Goal: Obtain resource: Download file/media

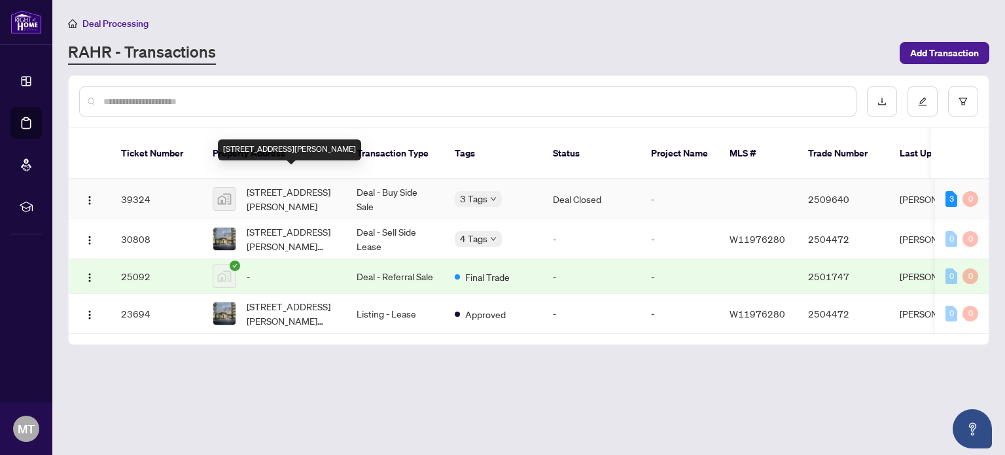
click at [251, 186] on span "[STREET_ADDRESS][PERSON_NAME]" at bounding box center [291, 199] width 89 height 29
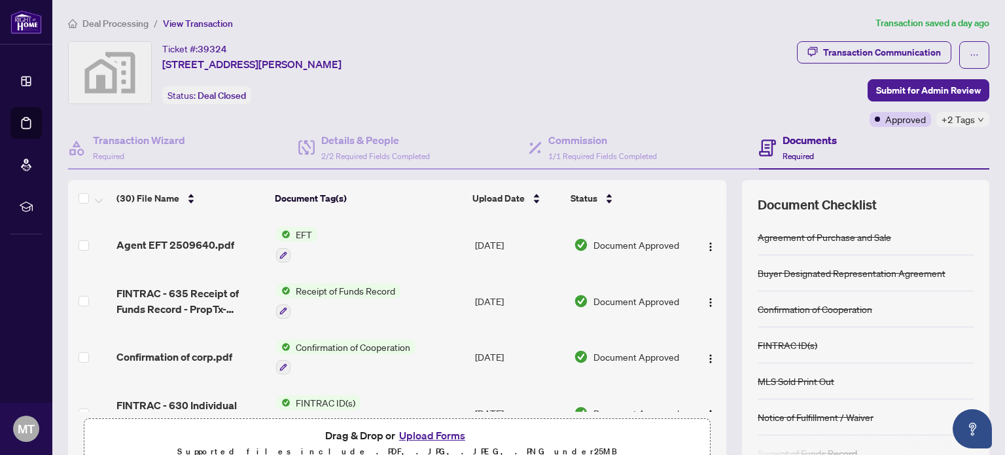
click at [297, 233] on span "EFT" at bounding box center [304, 234] width 27 height 14
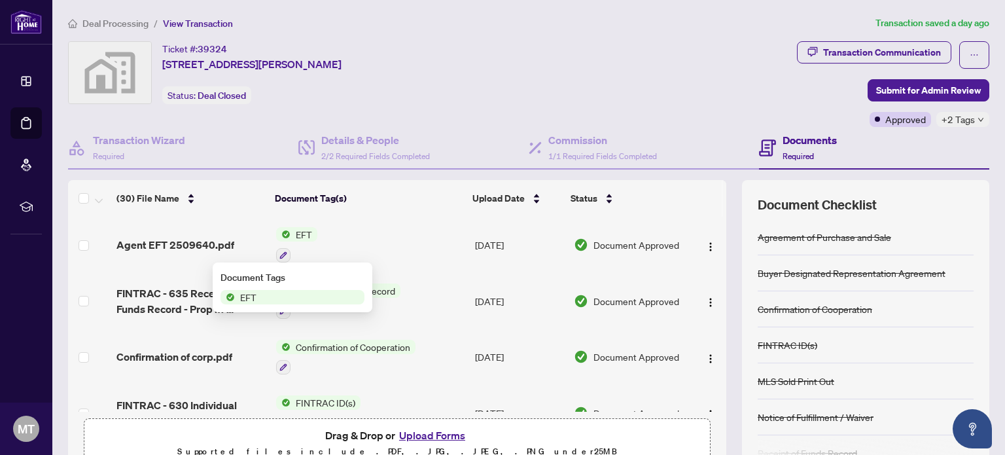
click at [291, 231] on span "EFT" at bounding box center [304, 234] width 27 height 14
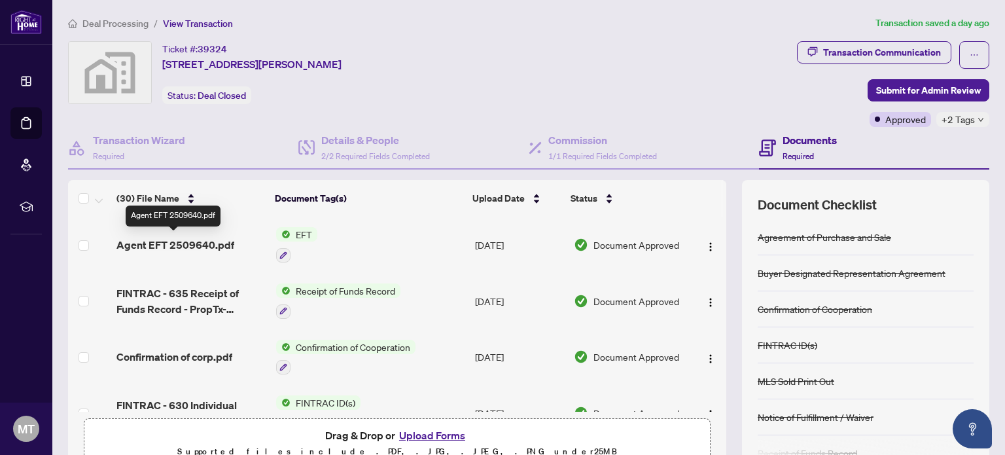
click at [186, 239] on span "Agent EFT 2509640.pdf" at bounding box center [176, 245] width 118 height 16
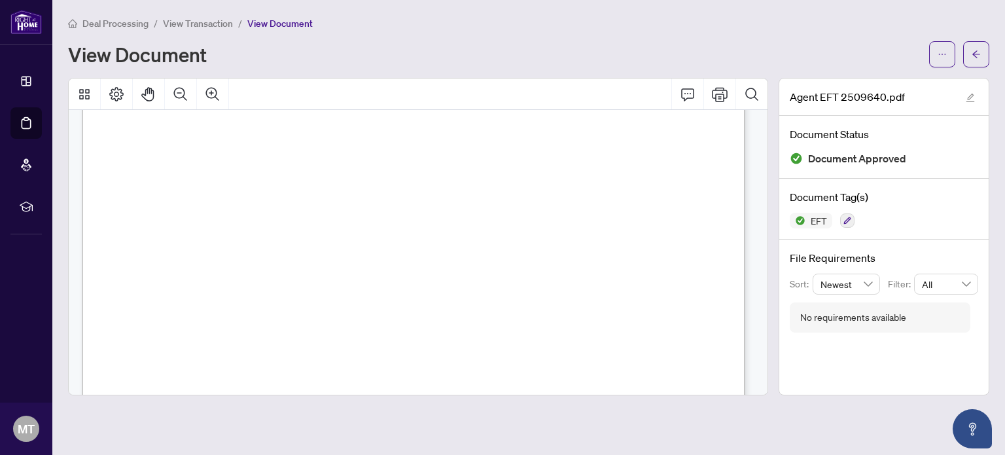
scroll to position [93, 0]
